Goal: Navigation & Orientation: Go to known website

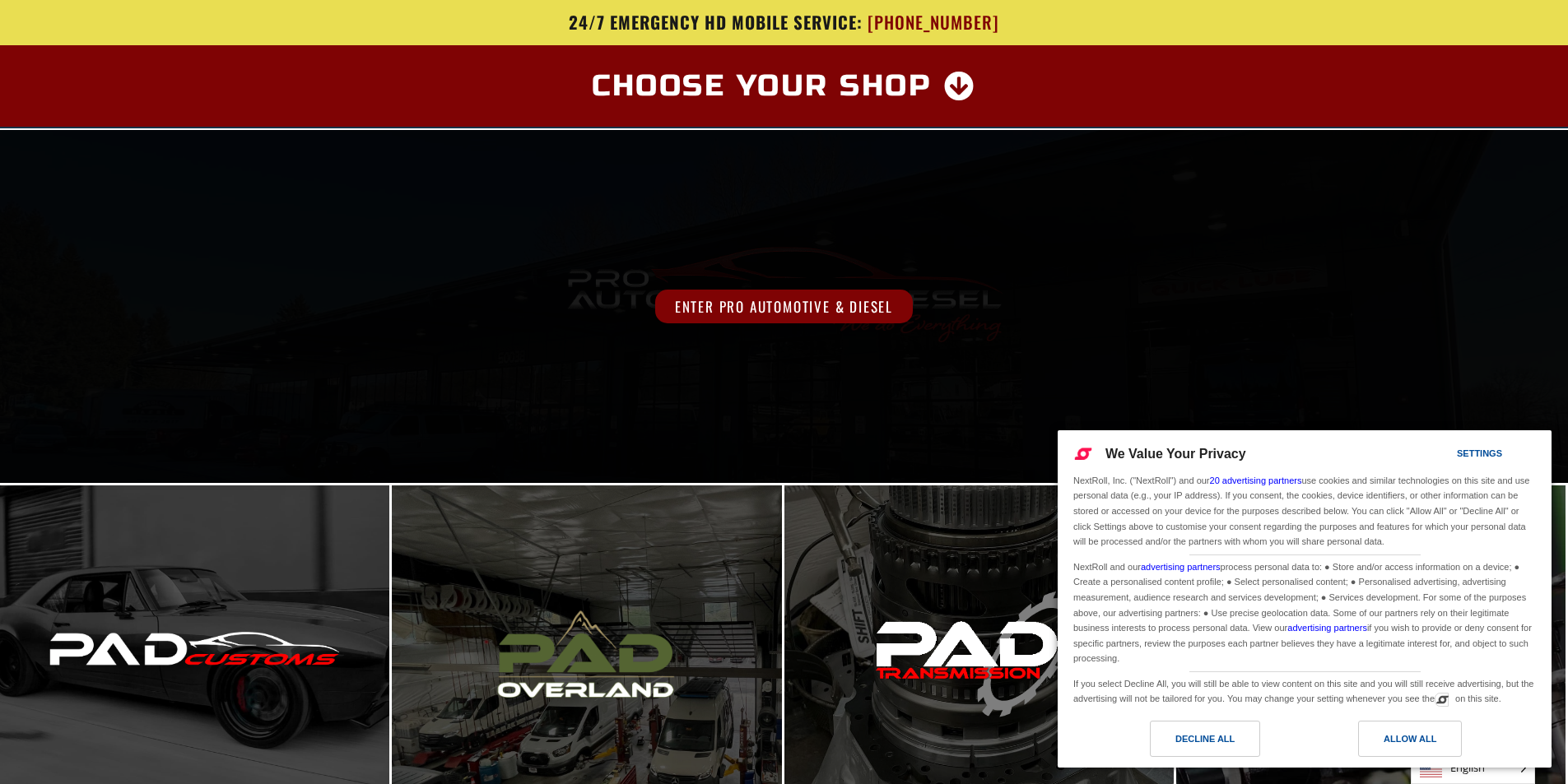
click at [733, 326] on div "Enter Pro Automotive & Diesel" at bounding box center [784, 306] width 1568 height 353
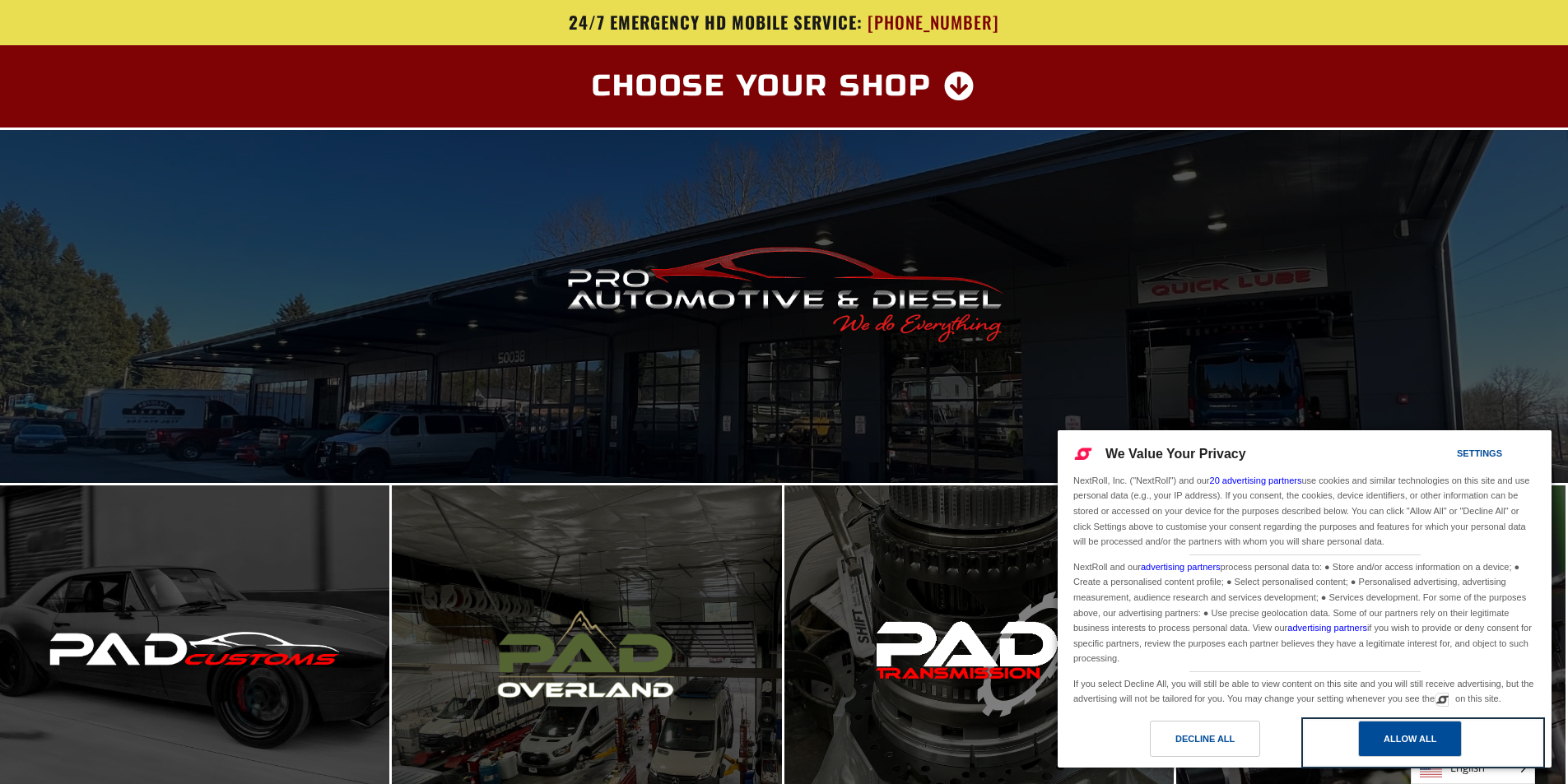
click at [1399, 729] on div "Allow All" at bounding box center [1409, 739] width 103 height 36
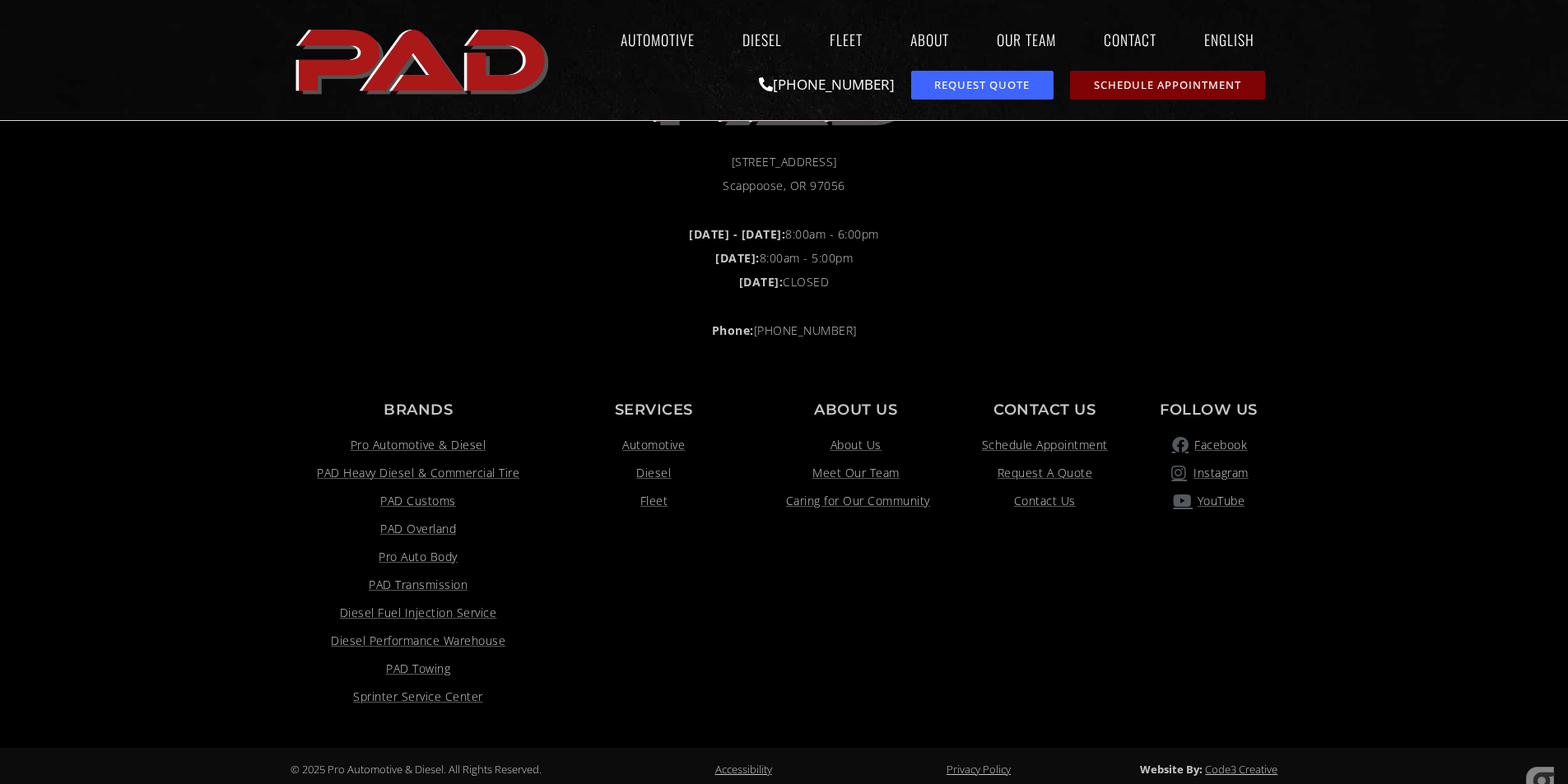
scroll to position [1338, 0]
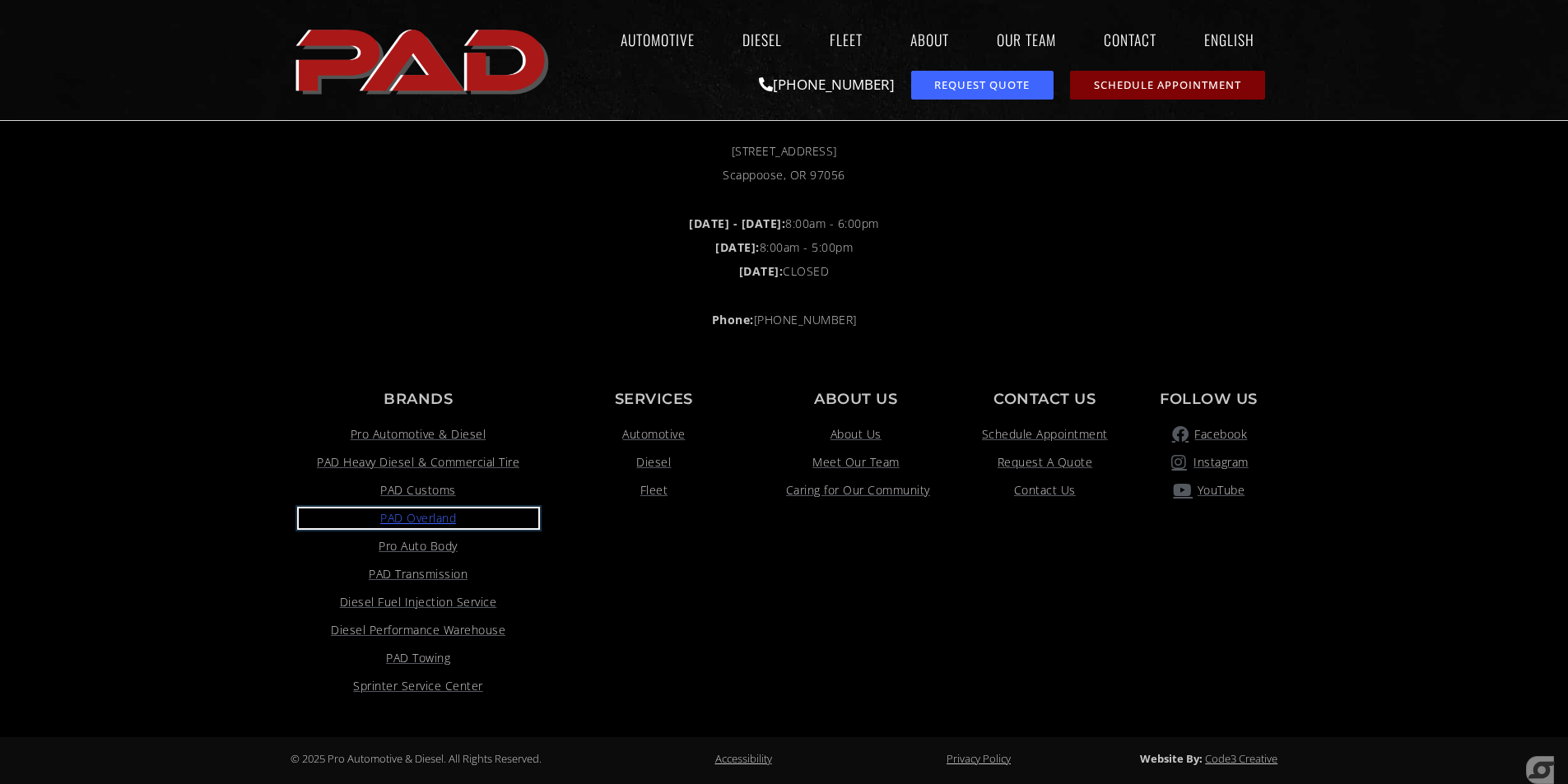
click at [400, 517] on span "PAD Overland" at bounding box center [418, 518] width 76 height 19
